Goal: Share content: Share content

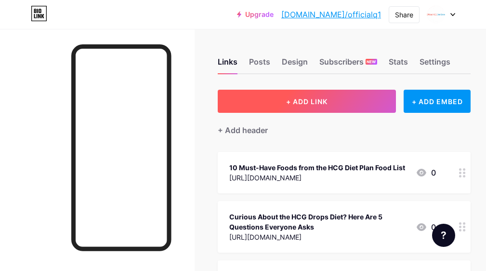
click at [306, 101] on span "+ ADD LINK" at bounding box center [306, 101] width 41 height 8
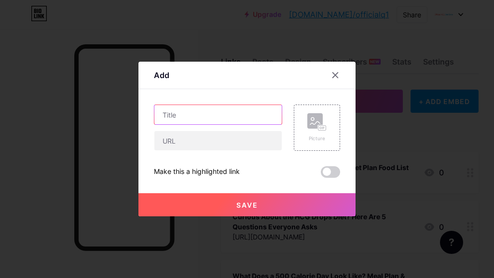
click at [211, 106] on input "text" at bounding box center [217, 114] width 127 height 19
click at [184, 130] on div at bounding box center [218, 128] width 128 height 46
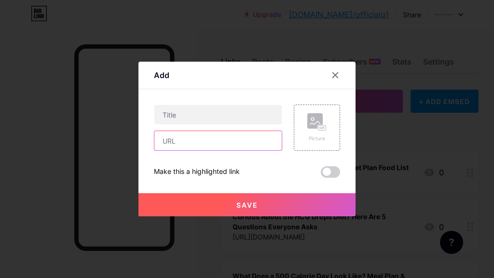
click at [184, 138] on input "text" at bounding box center [217, 140] width 127 height 19
paste input "[URL][DOMAIN_NAME]"
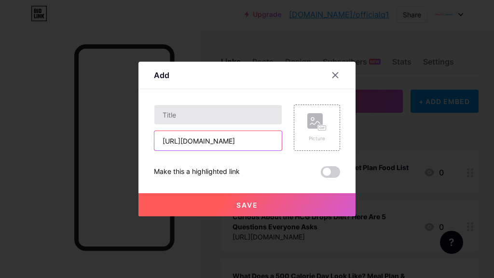
type input "[URL][DOMAIN_NAME]"
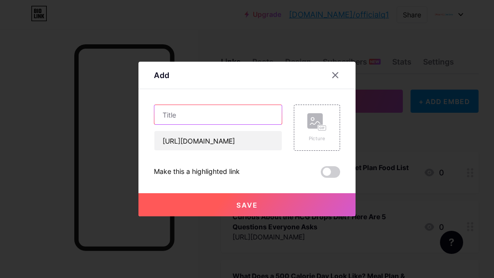
click at [219, 112] on input "text" at bounding box center [217, 114] width 127 height 19
paste input "Unlocking Fat Loss with HCG: A Complete Guide to Success"
type input "Unlocking Fat Loss with HCG: A Complete Guide to Success"
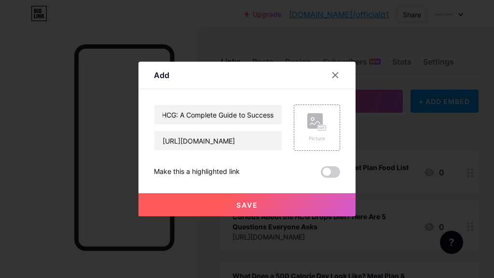
click at [209, 212] on button "Save" at bounding box center [246, 204] width 217 height 23
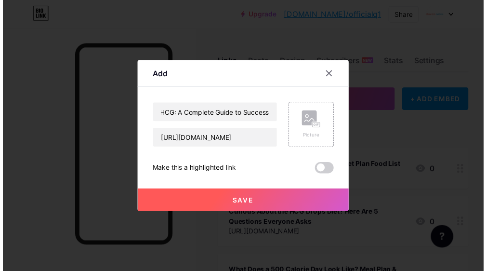
scroll to position [0, 0]
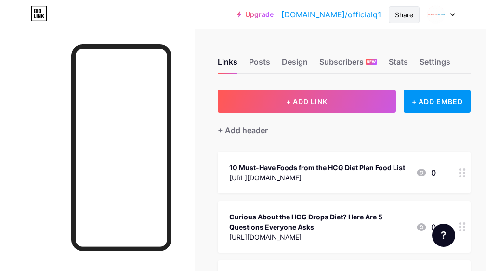
click at [393, 12] on div "Share" at bounding box center [404, 14] width 31 height 17
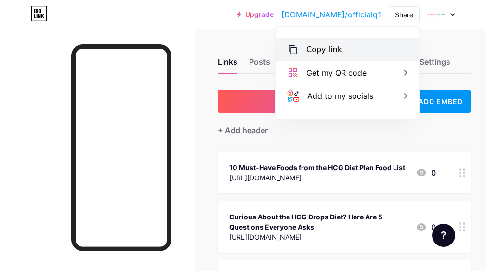
click at [383, 53] on div "Copy link" at bounding box center [348, 49] width 144 height 23
